Goal: Find specific page/section: Find specific page/section

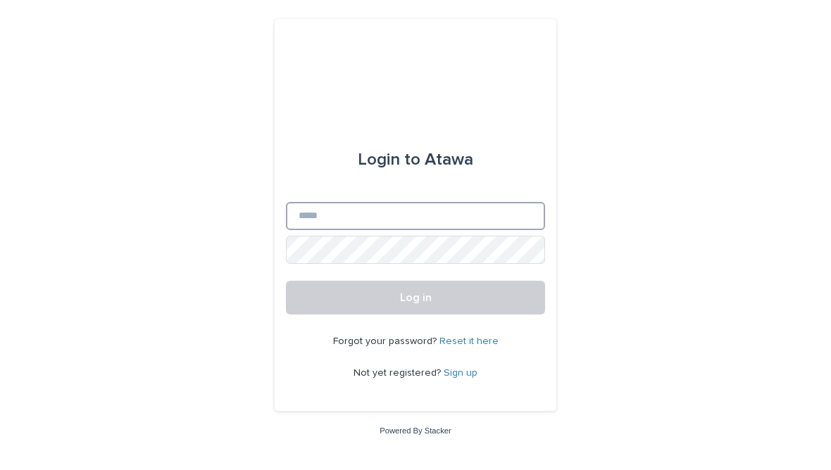
click at [497, 228] on input "Email" at bounding box center [415, 216] width 259 height 28
click at [510, 220] on input "Email" at bounding box center [415, 216] width 259 height 28
type input "**********"
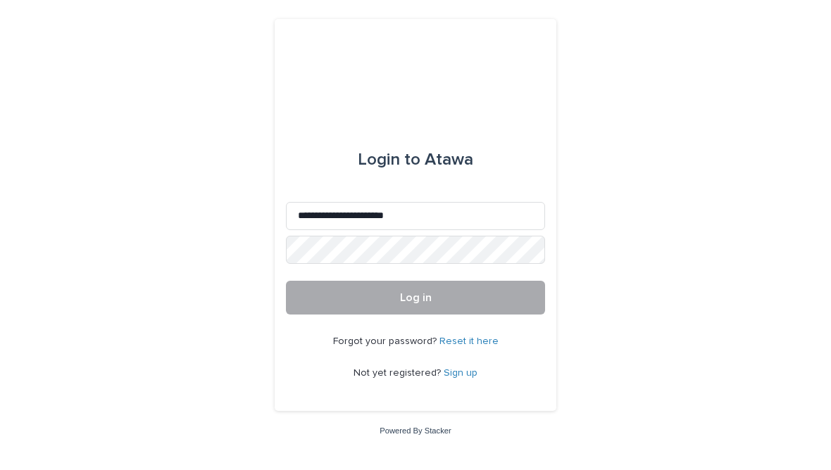
click at [420, 304] on span "Log in" at bounding box center [416, 297] width 32 height 11
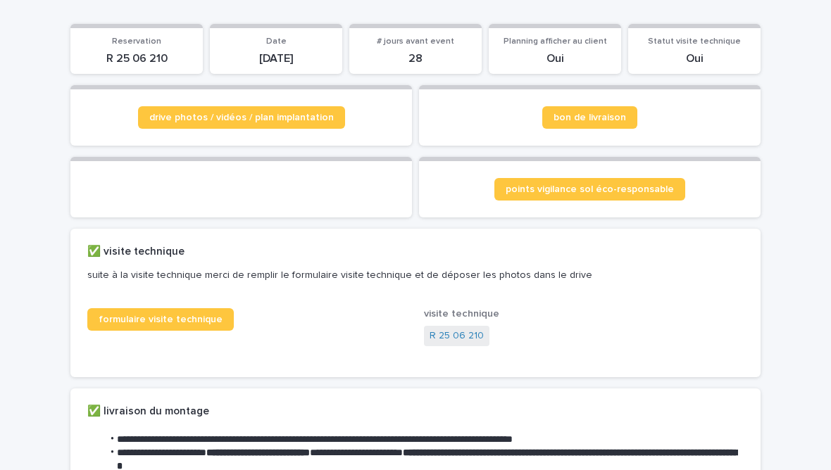
scroll to position [162, 0]
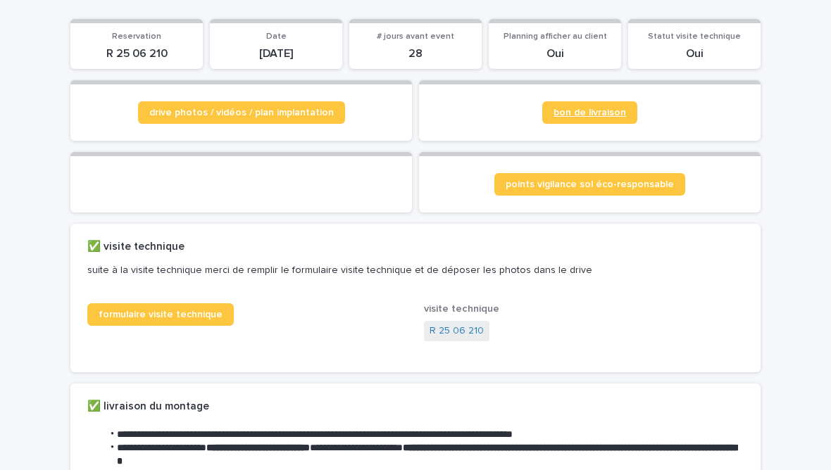
click at [603, 102] on link "bon de livraison" at bounding box center [589, 112] width 95 height 23
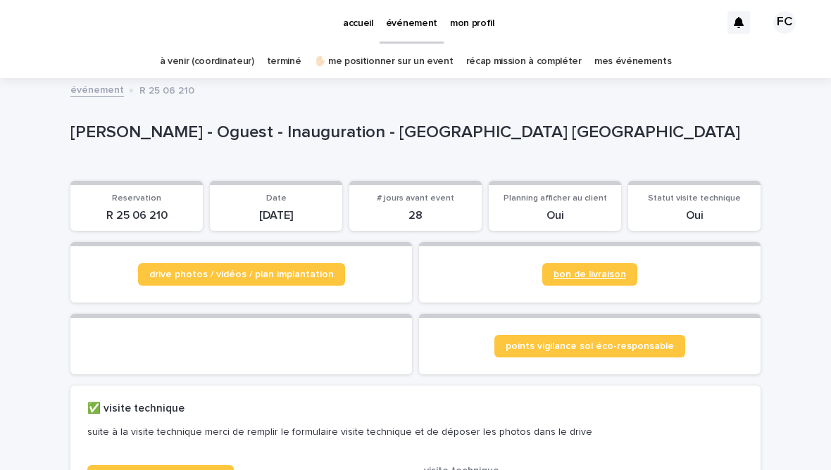
scroll to position [0, 0]
click at [634, 64] on link "mes événements" at bounding box center [632, 61] width 77 height 33
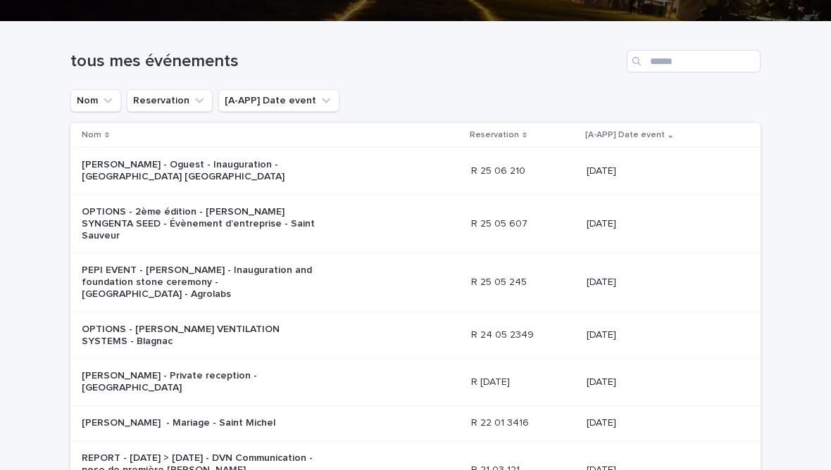
scroll to position [216, 0]
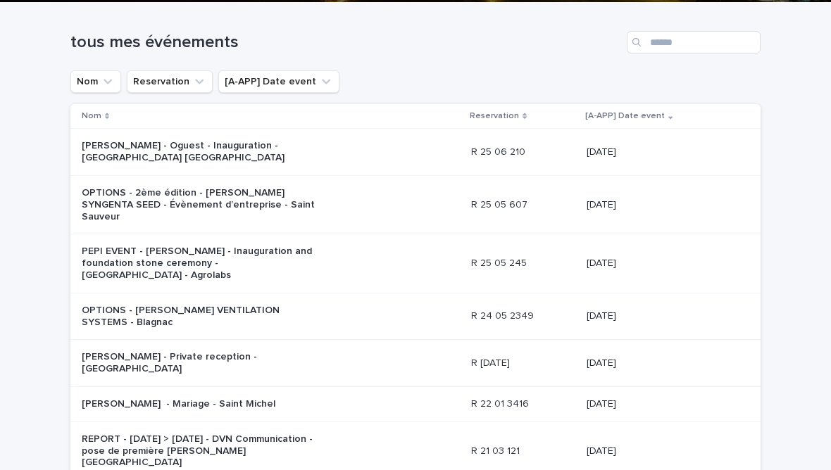
click at [235, 140] on p "Alexandre Roy - Oguest - Inauguration - Ramonville Saint-Agne" at bounding box center [199, 152] width 235 height 24
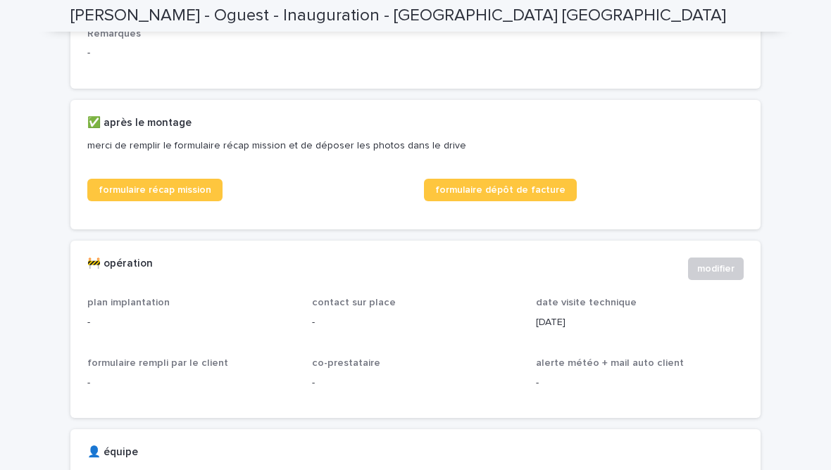
scroll to position [683, 0]
click at [166, 195] on span "formulaire récap mission" at bounding box center [155, 190] width 113 height 10
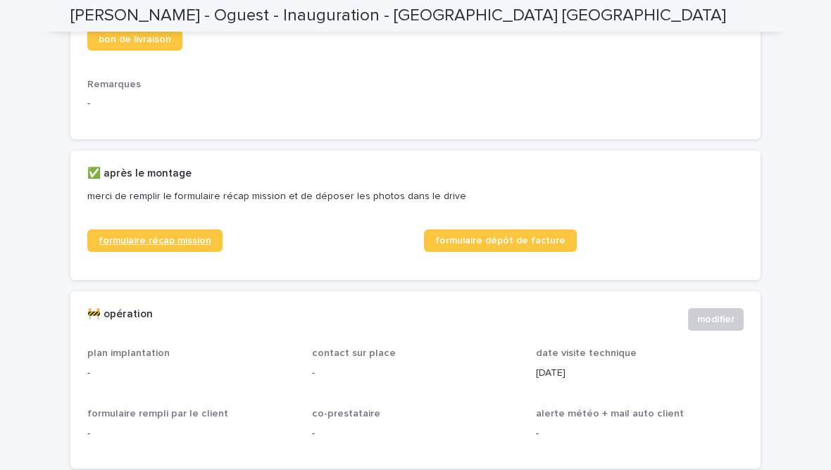
scroll to position [632, 0]
click at [136, 246] on span "formulaire récap mission" at bounding box center [155, 241] width 113 height 10
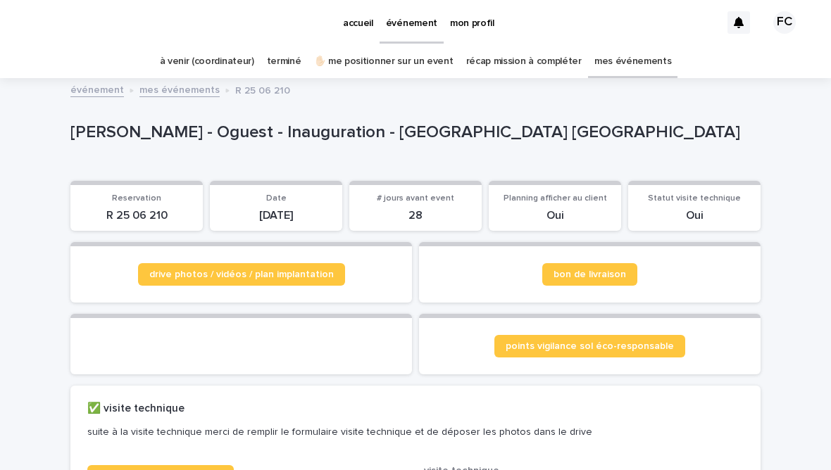
scroll to position [0, 0]
click at [482, 27] on p "mon profil" at bounding box center [472, 15] width 44 height 30
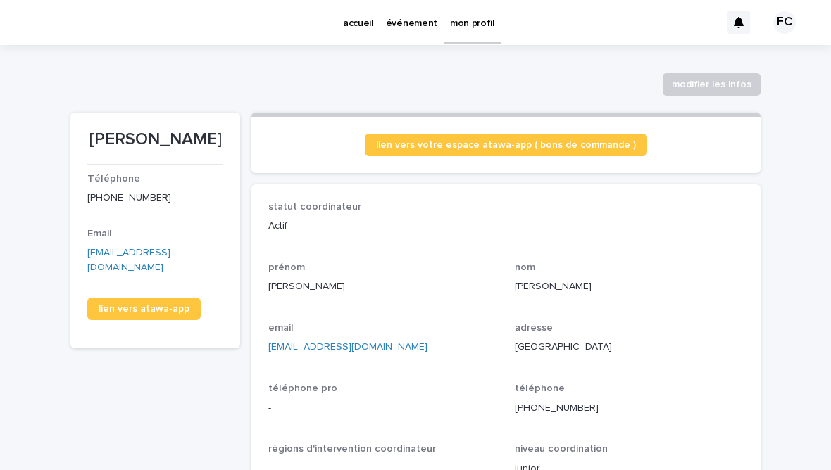
scroll to position [6, 0]
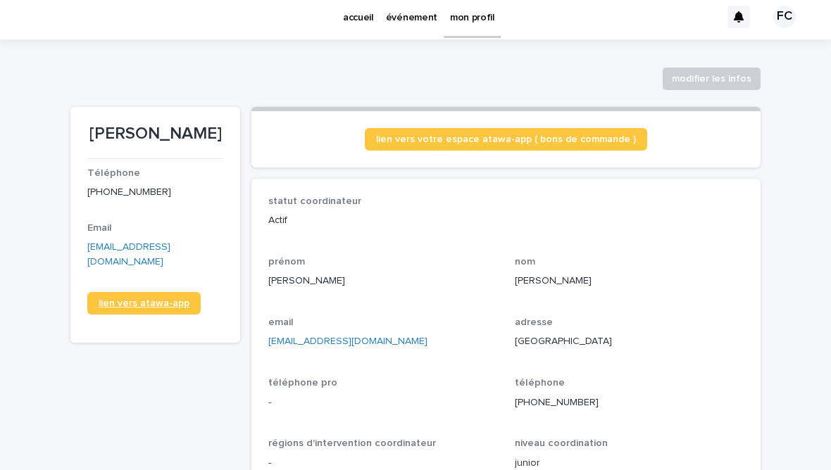
click at [112, 297] on link "lien vers atawa-app" at bounding box center [143, 303] width 113 height 23
click at [403, 26] on link "événement" at bounding box center [412, 16] width 64 height 44
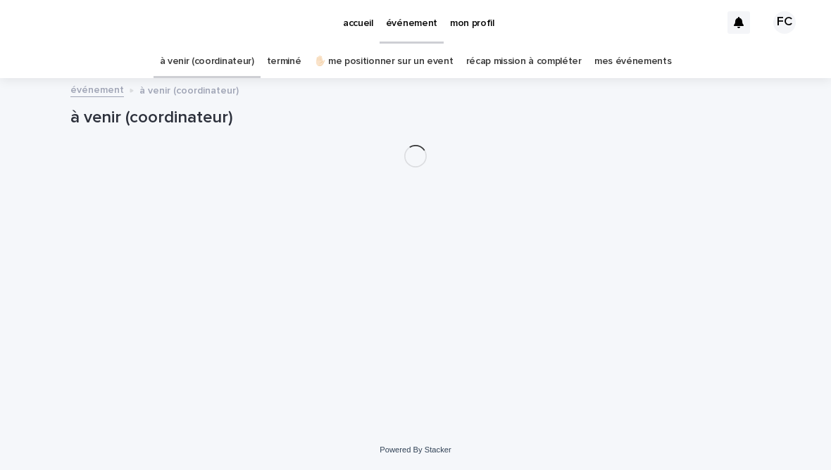
scroll to position [18, 0]
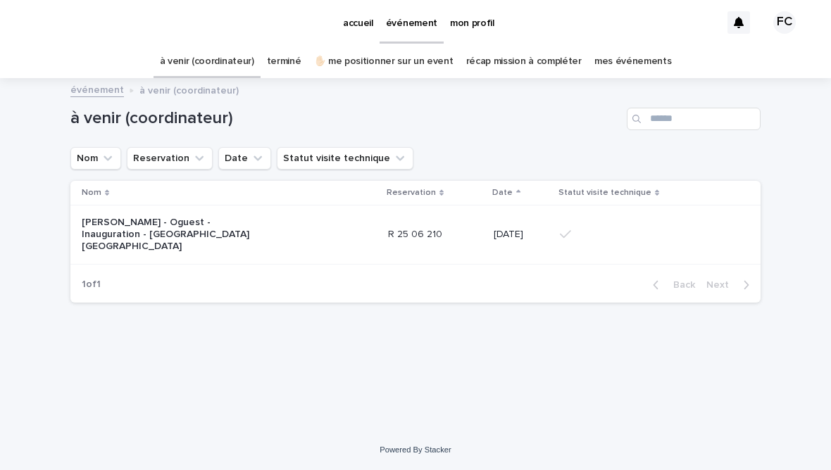
click at [113, 217] on p "Alexandre Roy - Oguest - Inauguration - Ramonville Saint-Agne" at bounding box center [170, 234] width 176 height 35
